Goal: Check status: Check status

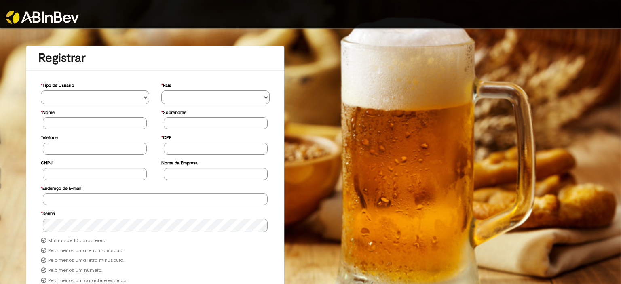
click at [53, 17] on img at bounding box center [42, 17] width 73 height 13
click at [71, 15] on img at bounding box center [42, 17] width 73 height 13
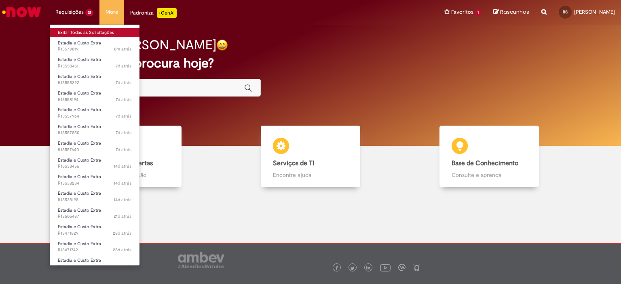
click at [82, 33] on link "Exibir Todas as Solicitações" at bounding box center [95, 32] width 90 height 9
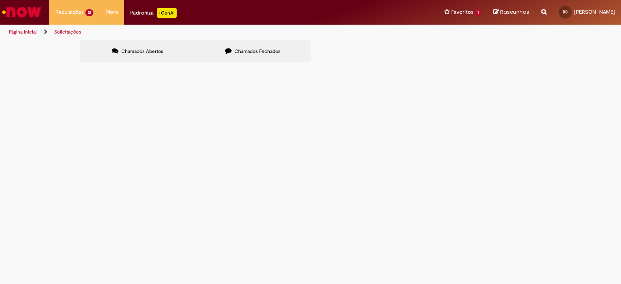
scroll to position [136, 0]
click at [0, 0] on span "R13405209" at bounding box center [0, 0] width 0 height 0
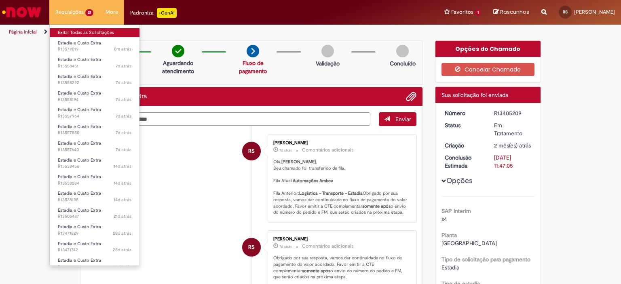
click at [79, 34] on link "Exibir Todas as Solicitações" at bounding box center [95, 32] width 90 height 9
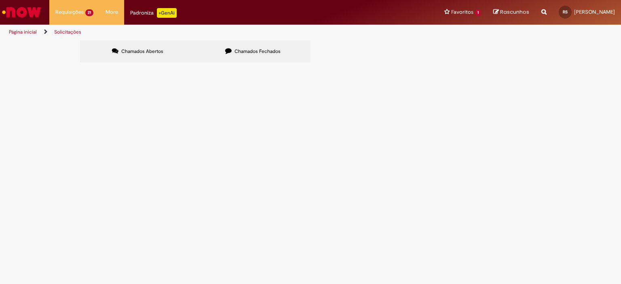
click at [255, 54] on span "Chamados Fechados" at bounding box center [258, 51] width 46 height 6
click at [0, 0] on span "R13403938" at bounding box center [0, 0] width 0 height 0
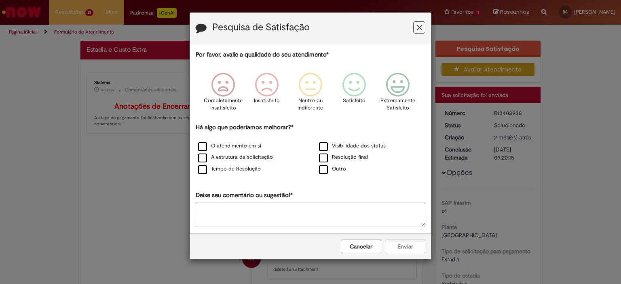
click at [418, 28] on button "Feedback" at bounding box center [419, 27] width 12 height 12
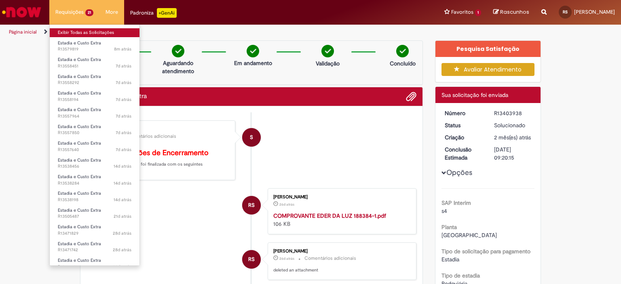
click at [75, 33] on link "Exibir Todas as Solicitações" at bounding box center [95, 32] width 90 height 9
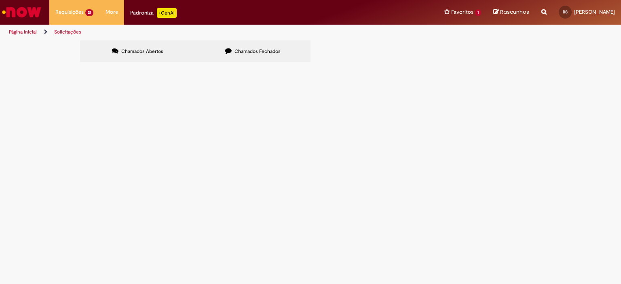
scroll to position [136, 0]
click at [0, 0] on link at bounding box center [0, 0] width 0 height 0
click at [0, 0] on span "R13405032" at bounding box center [0, 0] width 0 height 0
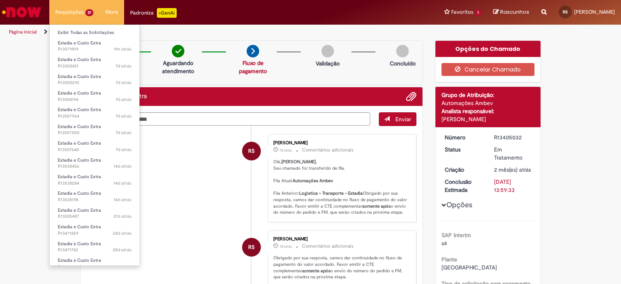
click at [73, 13] on li "Requisições 21 Exibir Todas as Solicitações Estadia e Custo Extra 9m atrás 9 mi…" at bounding box center [74, 12] width 50 height 24
click at [87, 37] on link "Exibir Todas as Solicitações" at bounding box center [95, 32] width 90 height 9
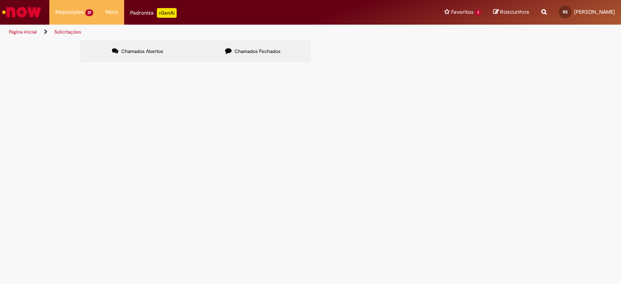
scroll to position [136, 0]
click at [0, 0] on span "R13405209" at bounding box center [0, 0] width 0 height 0
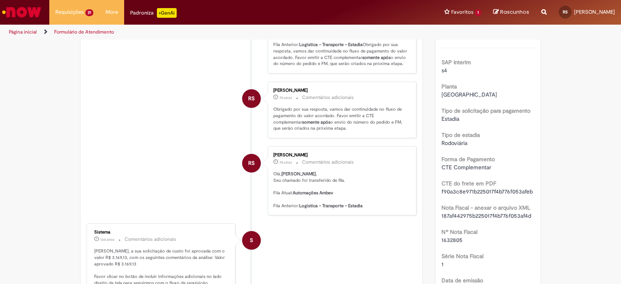
scroll to position [195, 0]
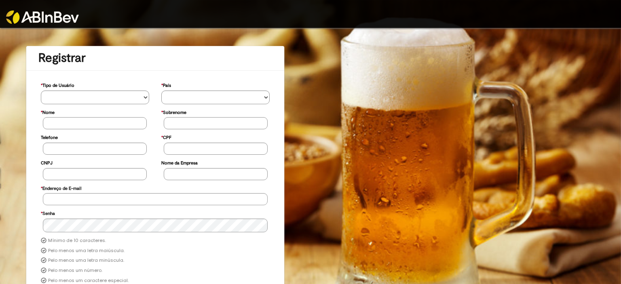
click at [54, 18] on img at bounding box center [42, 17] width 73 height 13
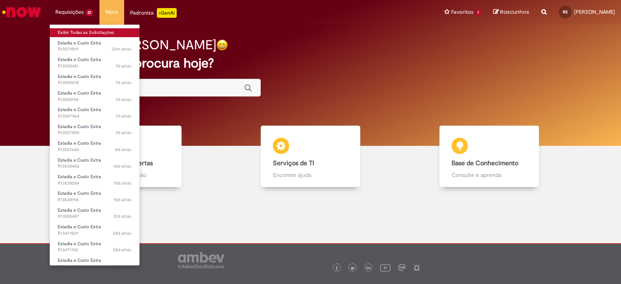
click at [77, 35] on link "Exibir Todas as Solicitações" at bounding box center [95, 32] width 90 height 9
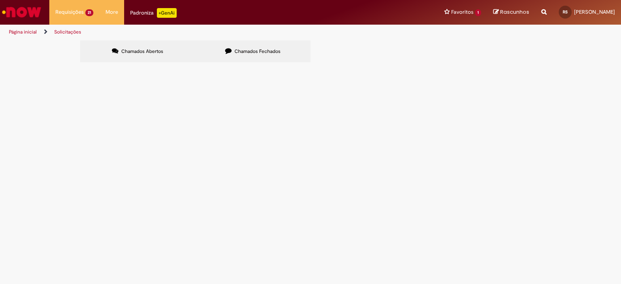
scroll to position [136, 0]
click at [0, 0] on span "R13405209" at bounding box center [0, 0] width 0 height 0
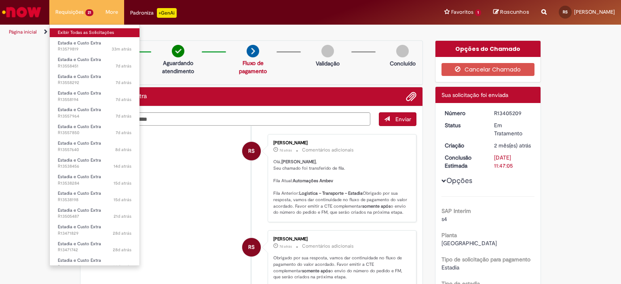
click at [65, 36] on link "Exibir Todas as Solicitações" at bounding box center [95, 32] width 90 height 9
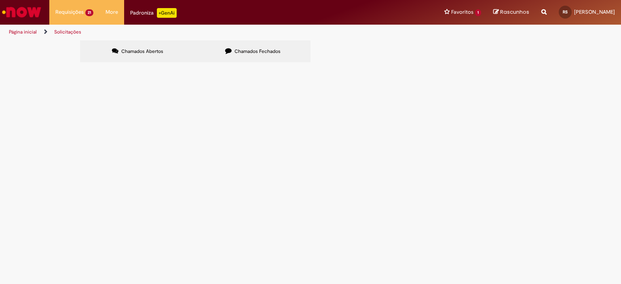
click at [232, 55] on label "Chamados Fechados" at bounding box center [252, 51] width 115 height 22
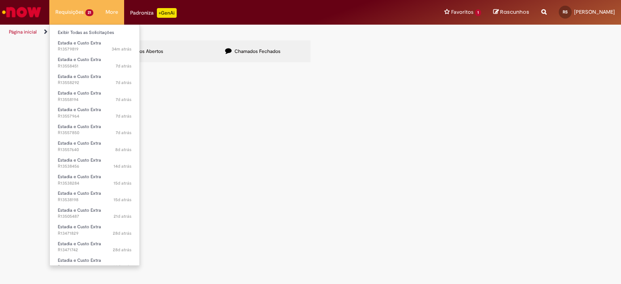
click at [71, 11] on li "Requisições 21 Exibir Todas as Solicitações Estadia e Custo Extra 34m atrás 34 …" at bounding box center [74, 12] width 50 height 24
